Goal: Task Accomplishment & Management: Use online tool/utility

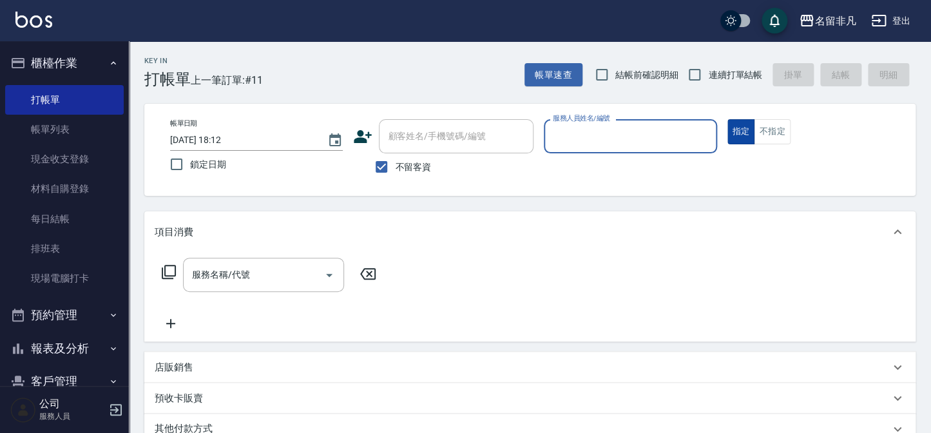
click at [741, 128] on button "指定" at bounding box center [741, 131] width 28 height 25
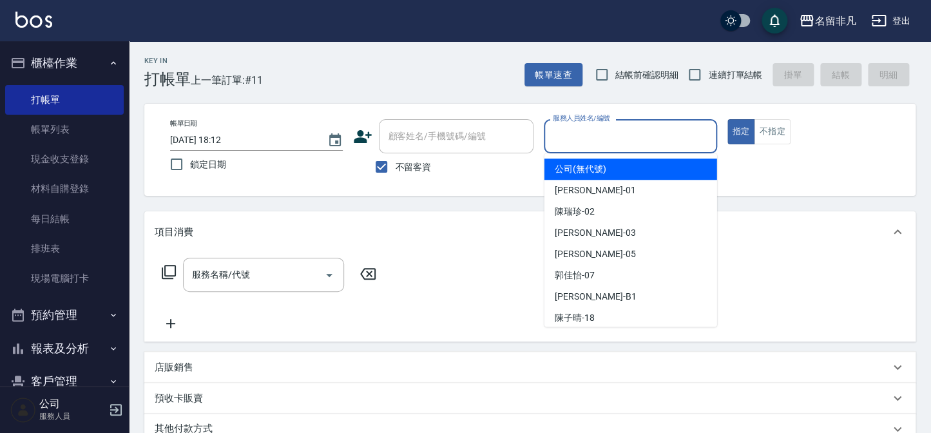
click at [623, 131] on input "服務人員姓名/編號" at bounding box center [630, 136] width 161 height 23
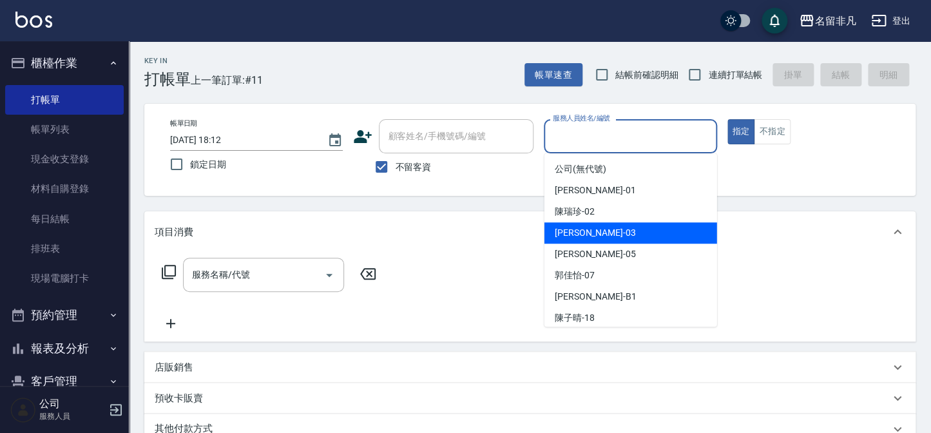
click at [620, 236] on div "[PERSON_NAME] -03" at bounding box center [630, 232] width 173 height 21
type input "[PERSON_NAME]-03"
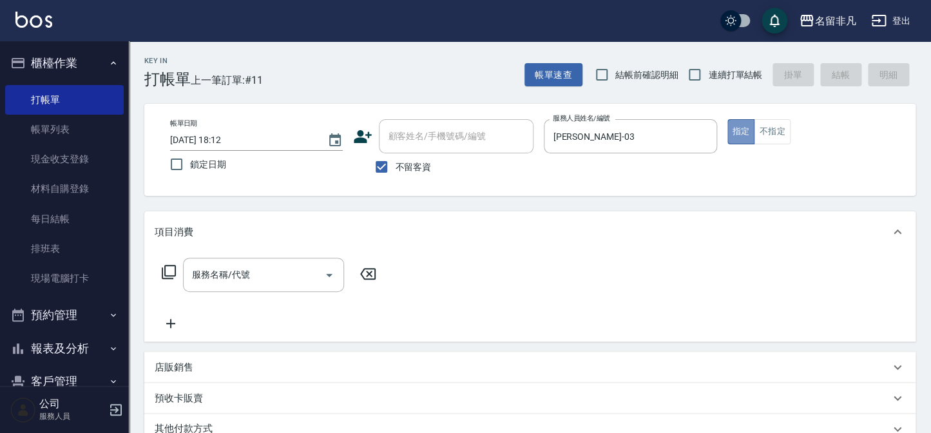
drag, startPoint x: 739, startPoint y: 131, endPoint x: 390, endPoint y: 216, distance: 358.7
click at [737, 131] on button "指定" at bounding box center [741, 131] width 28 height 25
click at [169, 271] on icon at bounding box center [168, 271] width 15 height 15
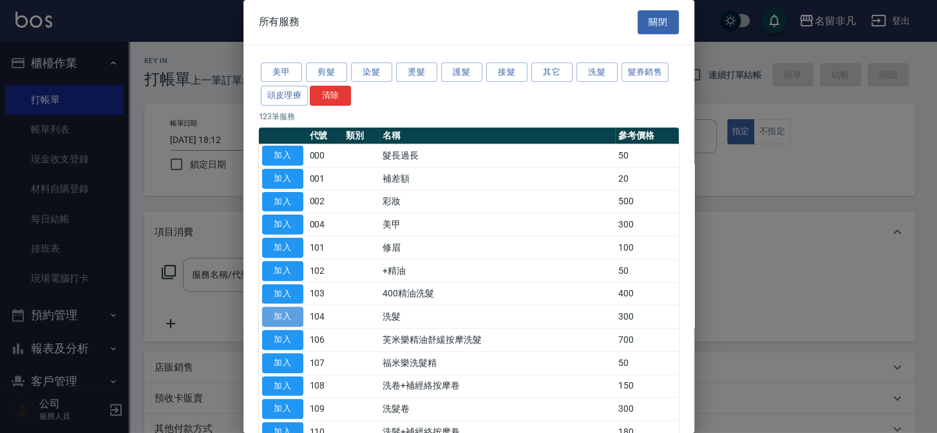
click at [283, 310] on button "加入" at bounding box center [282, 317] width 41 height 20
type input "洗髮(104)"
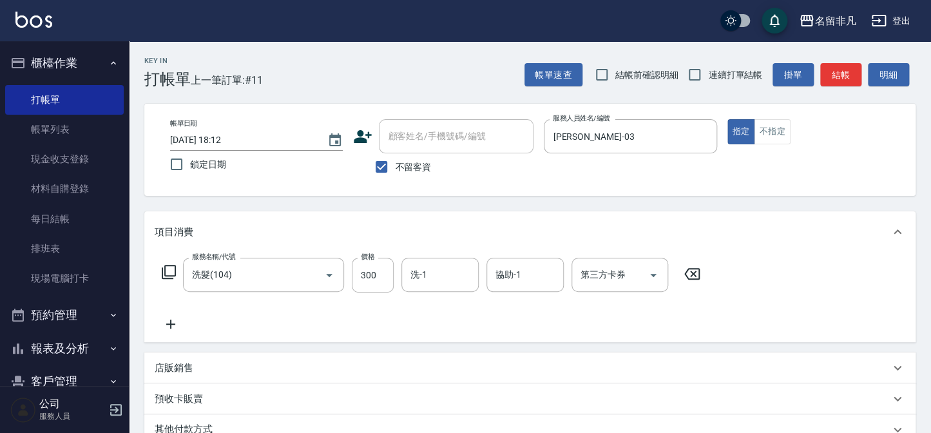
click at [168, 321] on icon at bounding box center [171, 323] width 32 height 15
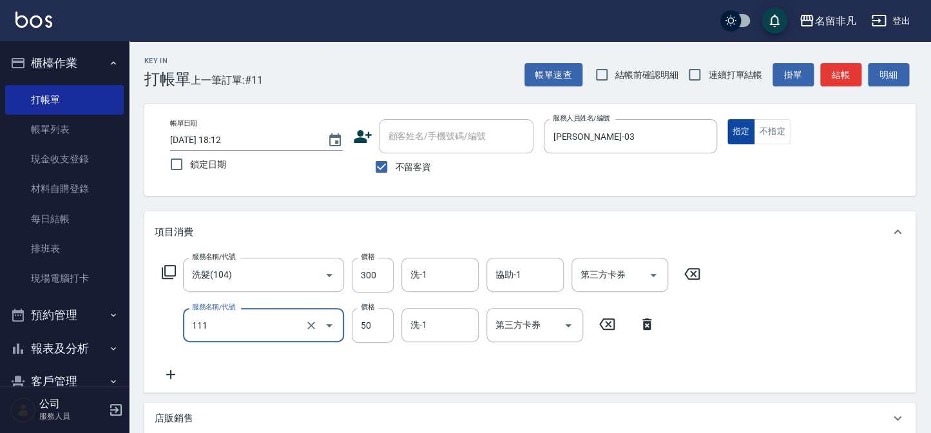
type input "上捲(111)"
click at [748, 127] on button "指定" at bounding box center [741, 131] width 28 height 25
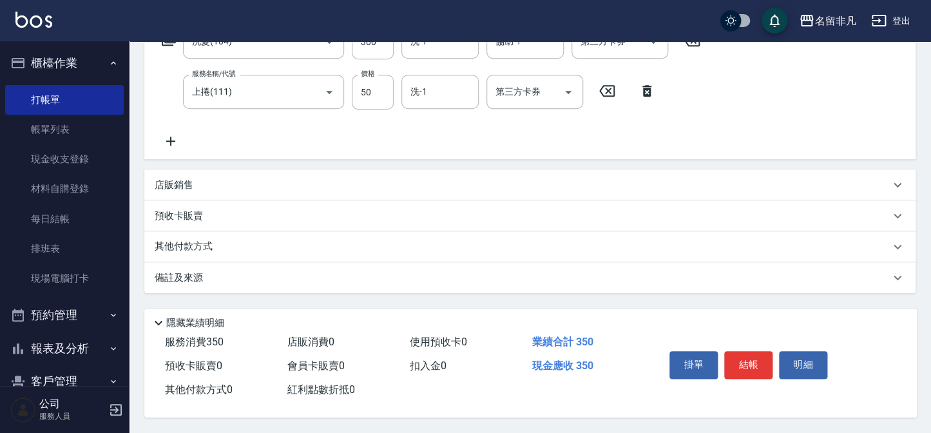
scroll to position [236, 0]
click at [750, 365] on button "結帳" at bounding box center [748, 364] width 48 height 27
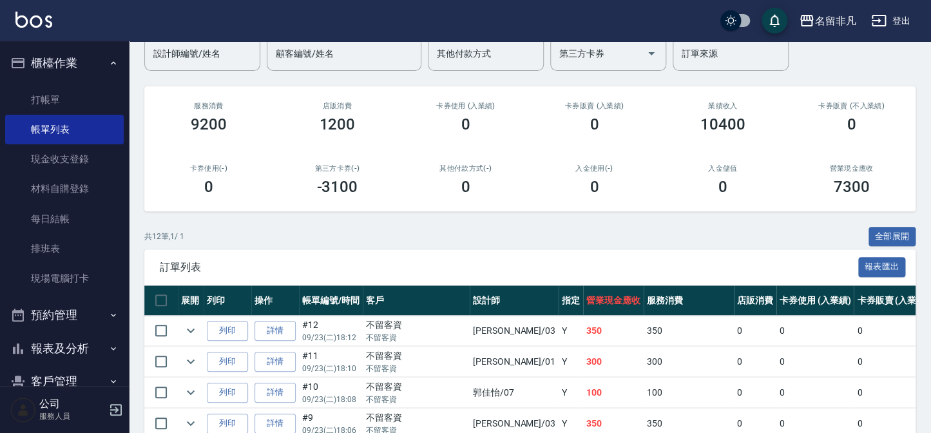
scroll to position [117, 0]
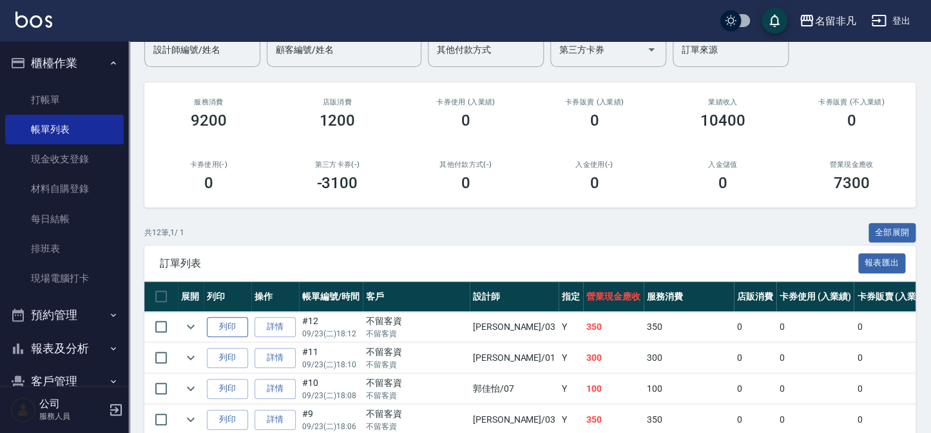
click at [226, 323] on button "列印" at bounding box center [227, 327] width 41 height 20
click at [64, 350] on button "報表及分析" at bounding box center [64, 348] width 119 height 33
click at [67, 347] on button "報表及分析" at bounding box center [64, 348] width 119 height 33
click at [84, 345] on button "報表及分析" at bounding box center [64, 348] width 119 height 33
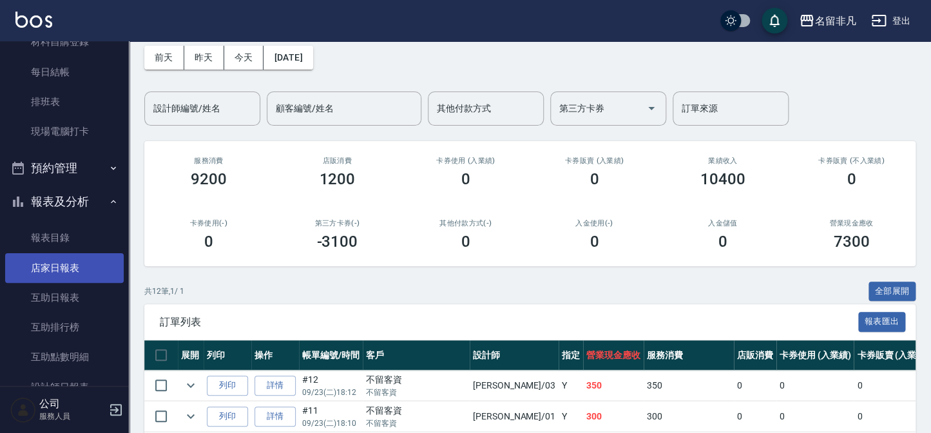
scroll to position [175, 0]
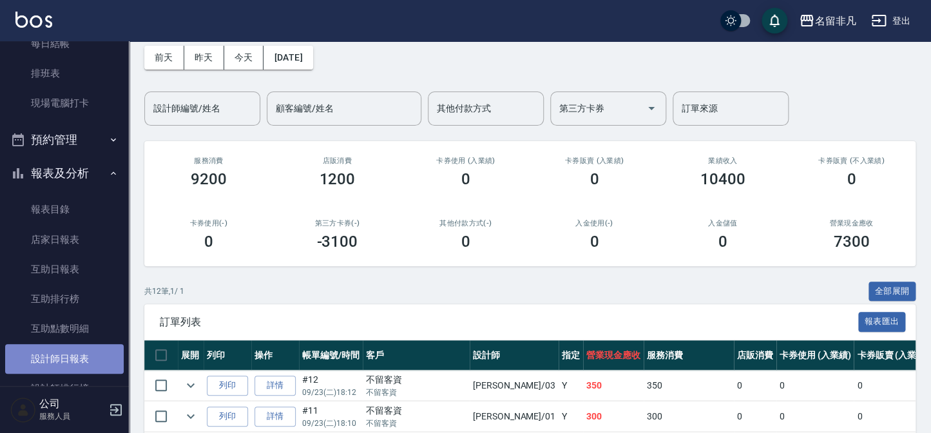
click at [74, 360] on link "設計師日報表" at bounding box center [64, 359] width 119 height 30
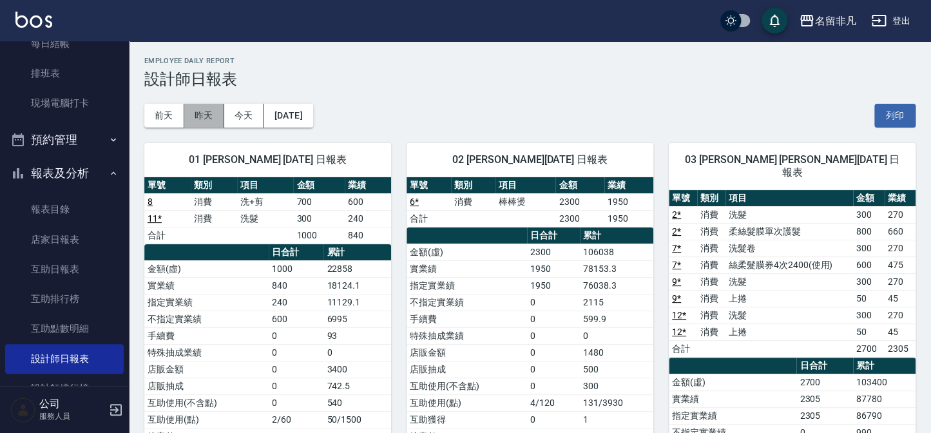
click at [211, 114] on button "昨天" at bounding box center [204, 116] width 40 height 24
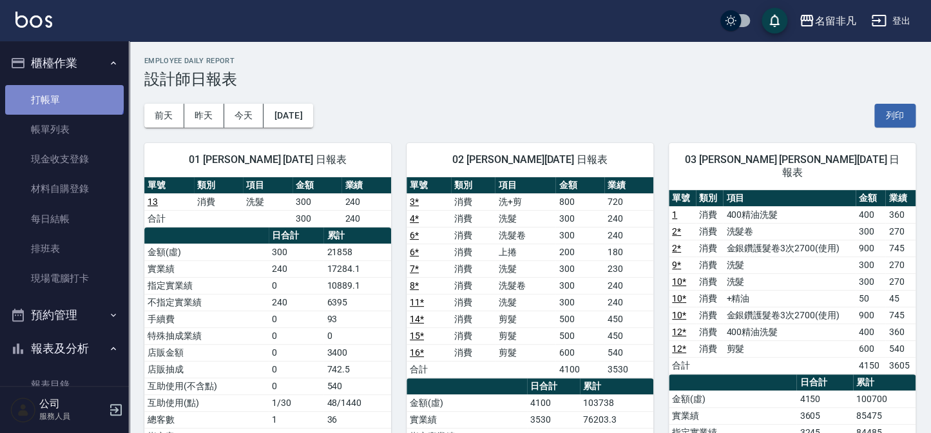
click at [63, 93] on link "打帳單" at bounding box center [64, 100] width 119 height 30
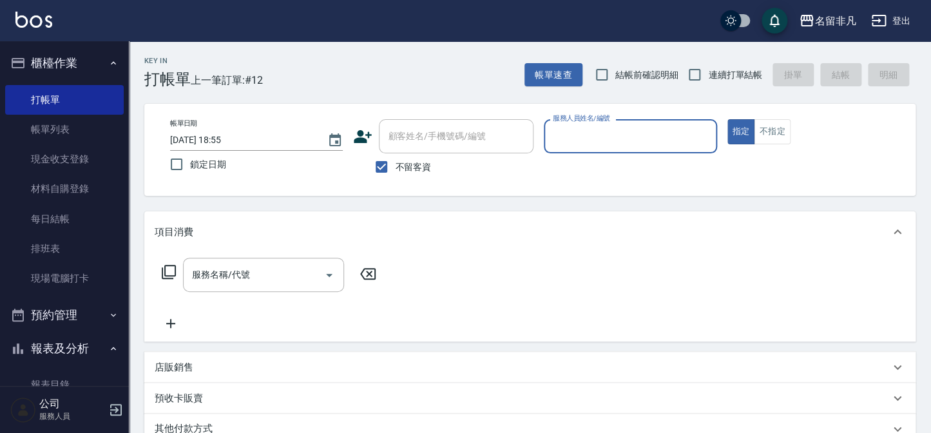
click at [75, 59] on button "櫃檯作業" at bounding box center [64, 62] width 119 height 33
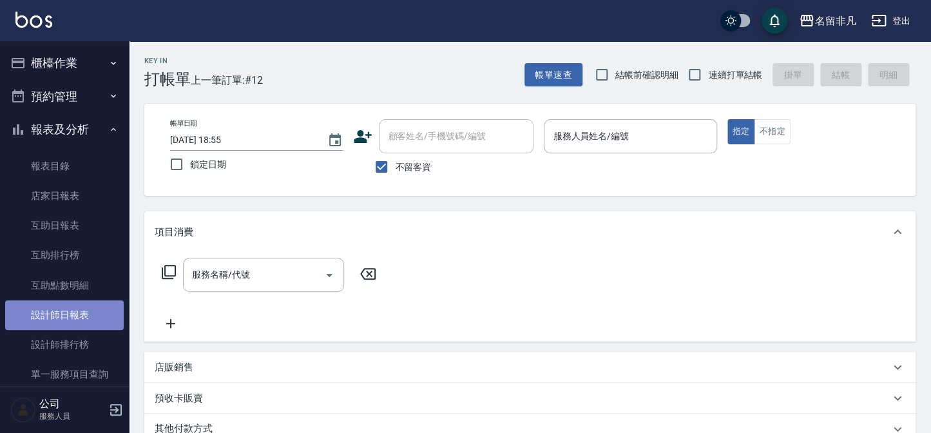
click at [77, 312] on link "設計師日報表" at bounding box center [64, 315] width 119 height 30
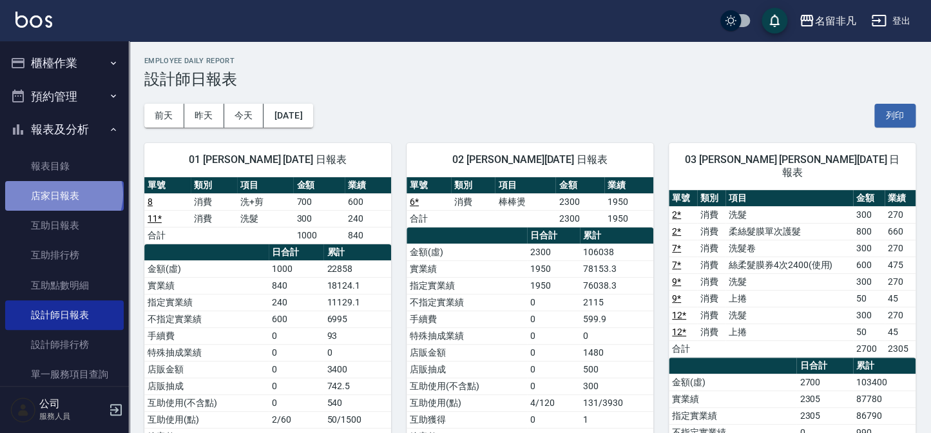
click at [62, 195] on link "店家日報表" at bounding box center [64, 196] width 119 height 30
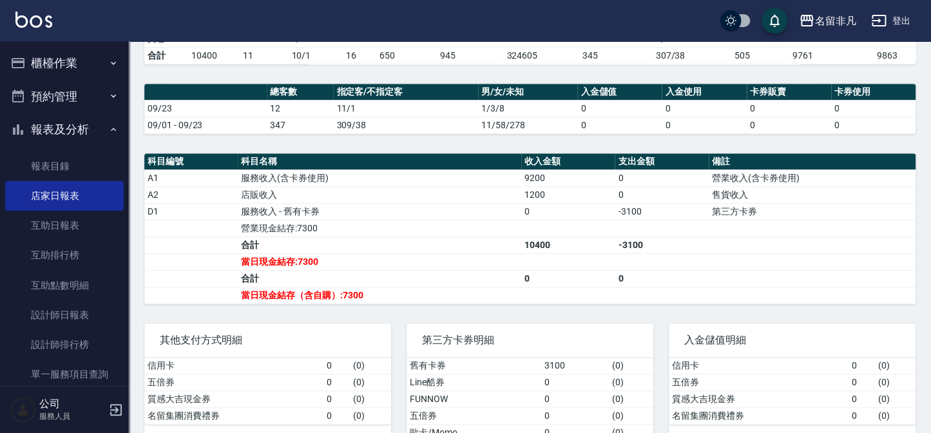
scroll to position [351, 0]
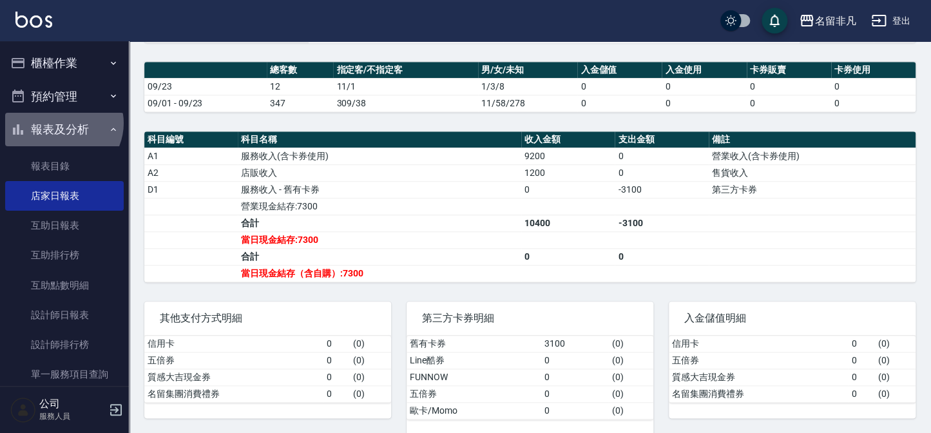
click at [62, 123] on button "報表及分析" at bounding box center [64, 129] width 119 height 33
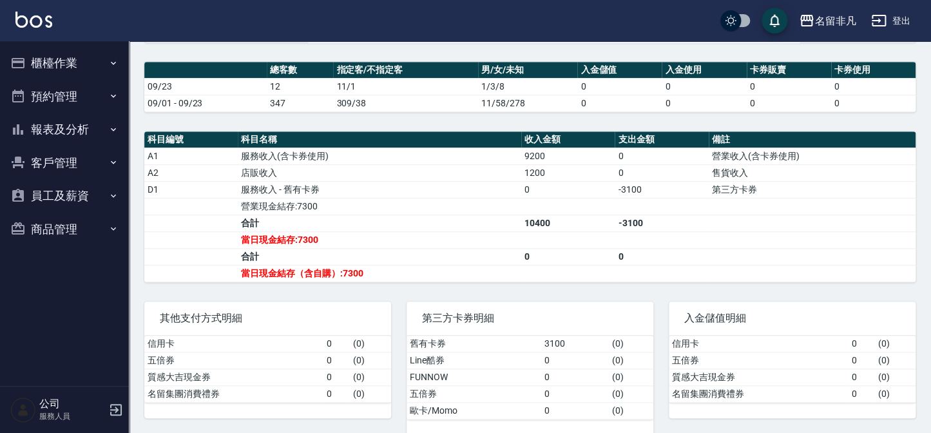
click at [32, 59] on button "櫃檯作業" at bounding box center [64, 62] width 119 height 33
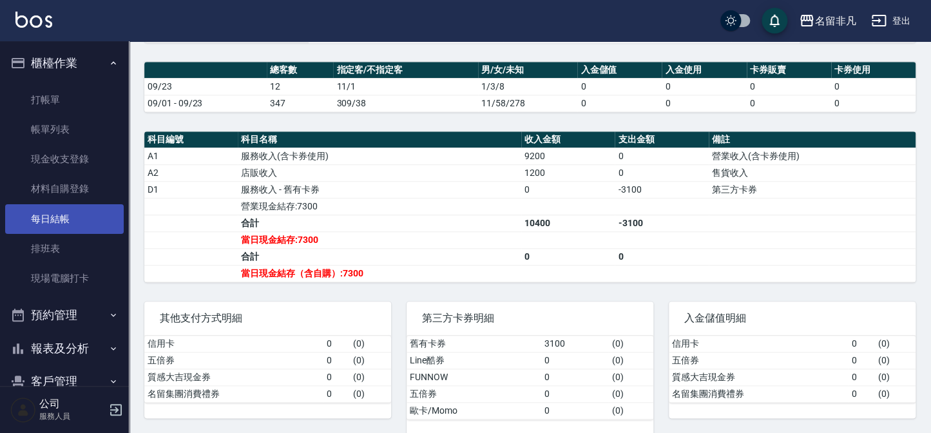
click at [35, 220] on link "每日結帳" at bounding box center [64, 219] width 119 height 30
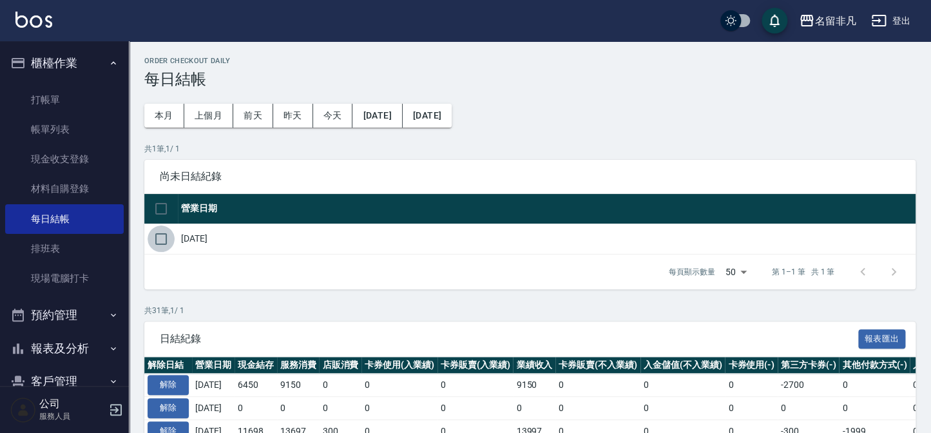
click at [167, 241] on input "checkbox" at bounding box center [161, 238] width 27 height 27
checkbox input "true"
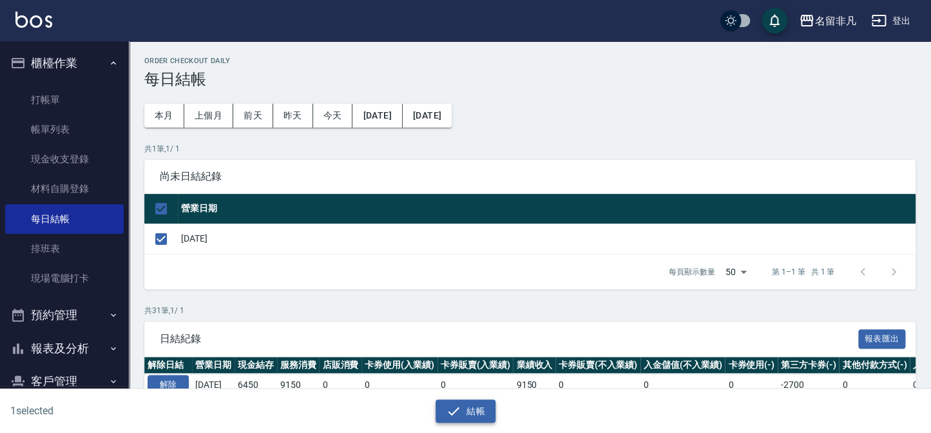
click at [437, 412] on button "結帳" at bounding box center [465, 411] width 60 height 24
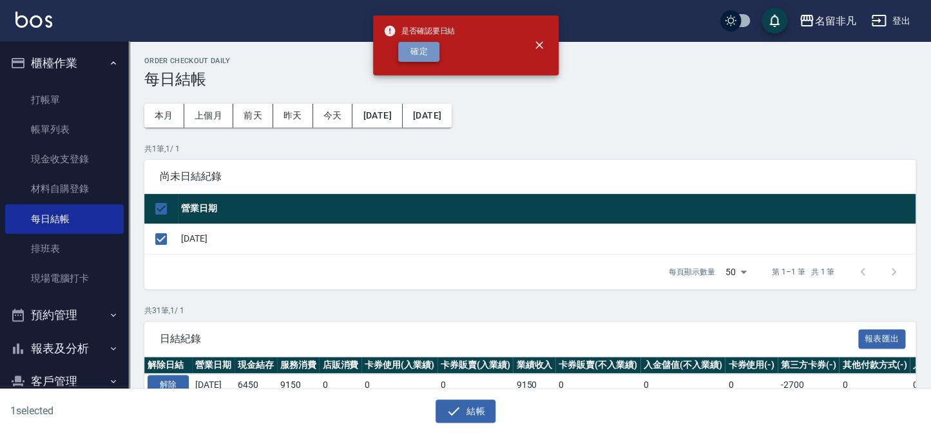
click at [439, 48] on button "確定" at bounding box center [418, 52] width 41 height 20
checkbox input "false"
